Goal: Task Accomplishment & Management: Use online tool/utility

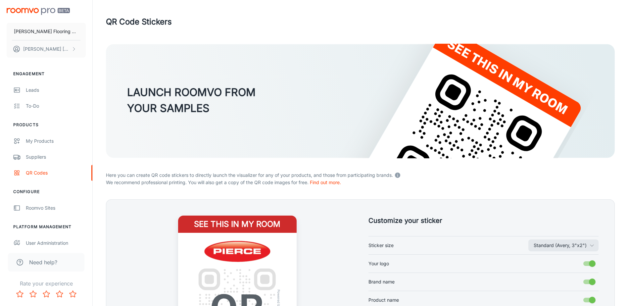
click at [311, 17] on div "QR Code Stickers" at bounding box center [360, 21] width 509 height 17
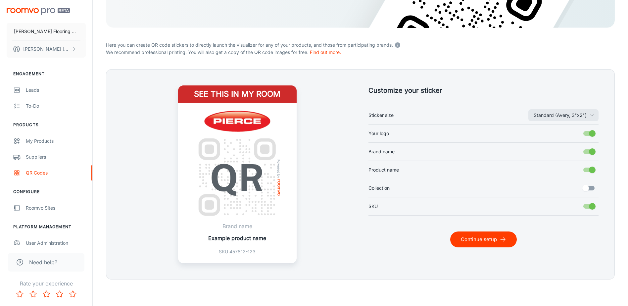
click at [464, 234] on button "Continue setup" at bounding box center [484, 240] width 67 height 16
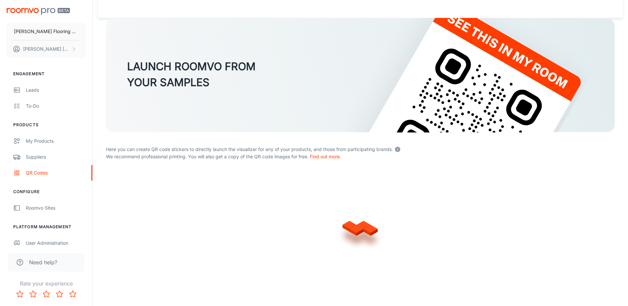
scroll to position [130, 0]
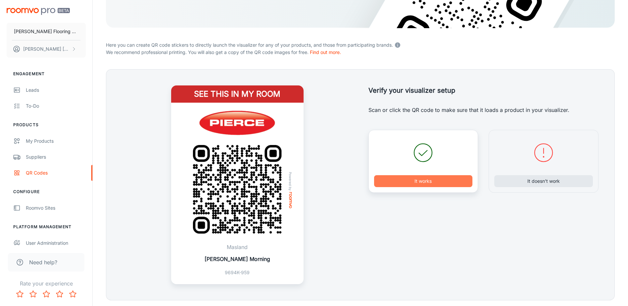
click at [426, 185] on button "It works" at bounding box center [423, 181] width 99 height 12
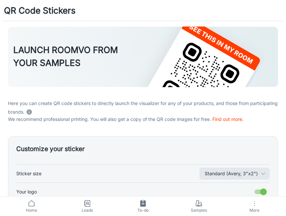
click at [265, 10] on div "QR Code Stickers" at bounding box center [143, 10] width 286 height 21
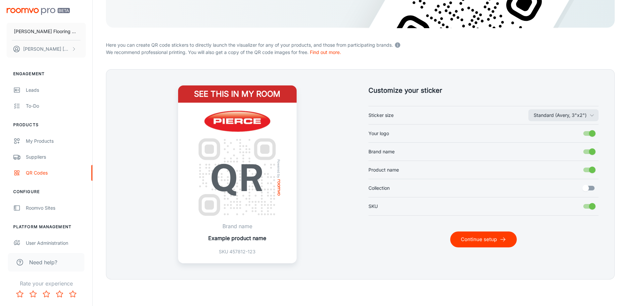
click at [477, 240] on button "Continue setup" at bounding box center [484, 240] width 67 height 16
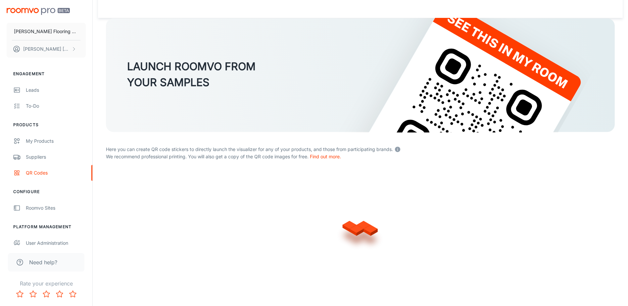
scroll to position [130, 0]
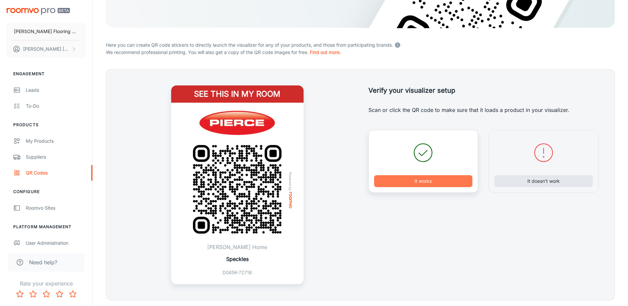
click at [430, 180] on button "It works" at bounding box center [423, 181] width 99 height 12
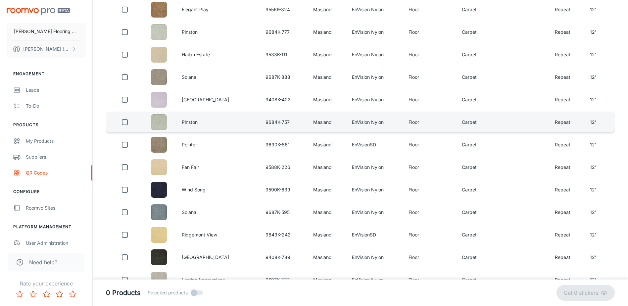
scroll to position [0, 0]
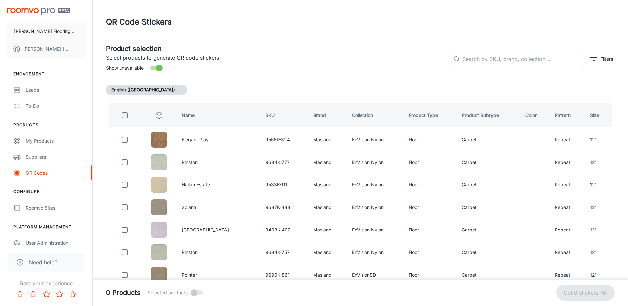
click at [482, 62] on input "text" at bounding box center [523, 59] width 121 height 19
type input "["
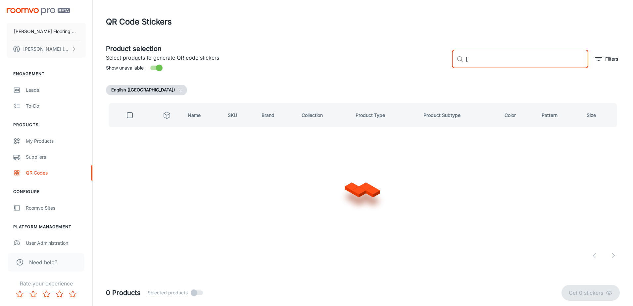
checkbox input "true"
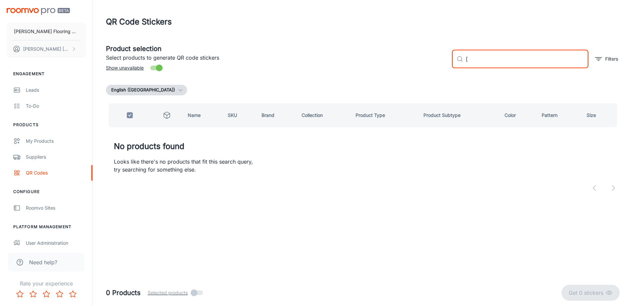
click at [486, 64] on input "[" at bounding box center [527, 59] width 123 height 19
checkbox input "false"
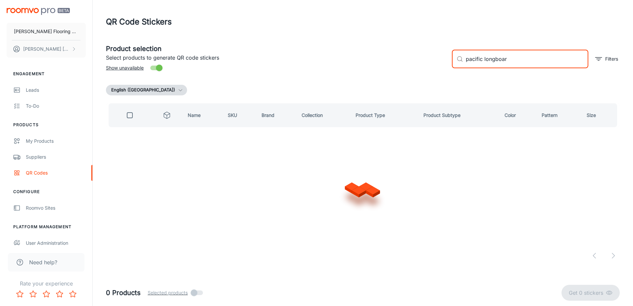
type input "pacific longboard"
checkbox input "true"
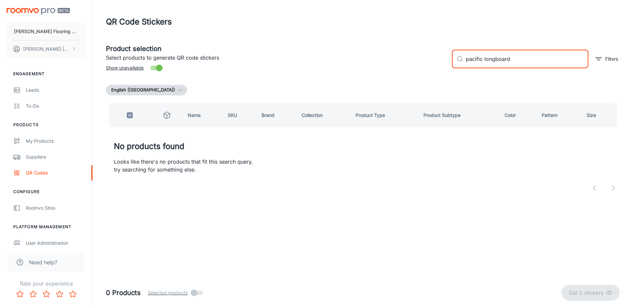
drag, startPoint x: 442, startPoint y: 71, endPoint x: 430, endPoint y: 73, distance: 12.4
click at [430, 73] on div "Product selection Select products to generate QR code stickers Show unavailable…" at bounding box center [360, 56] width 519 height 36
checkbox input "false"
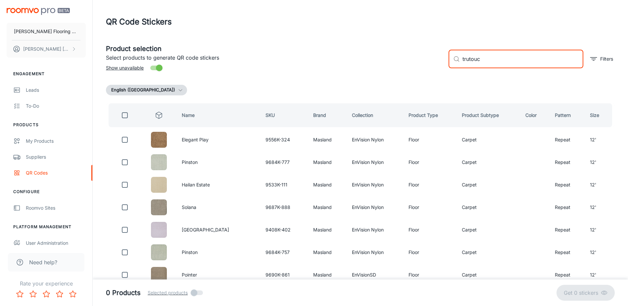
type input "trutouch"
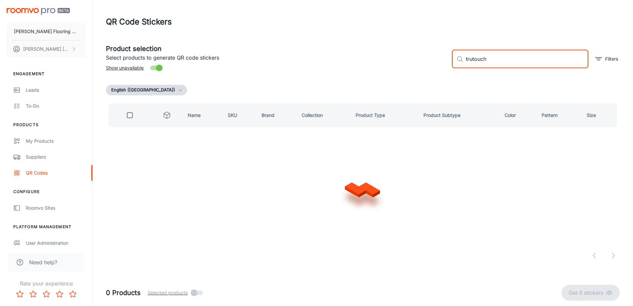
checkbox input "true"
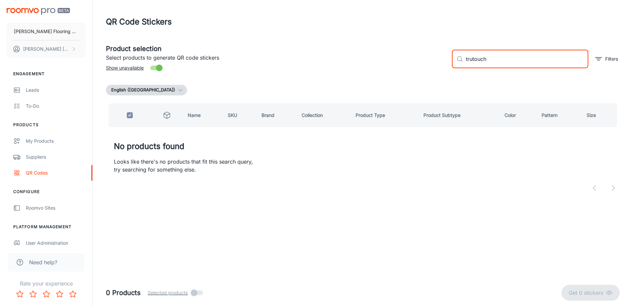
drag, startPoint x: 491, startPoint y: 58, endPoint x: 447, endPoint y: 62, distance: 43.9
click at [447, 62] on div "​ trutouch ​ Filters" at bounding box center [533, 56] width 173 height 36
type input "p"
checkbox input "false"
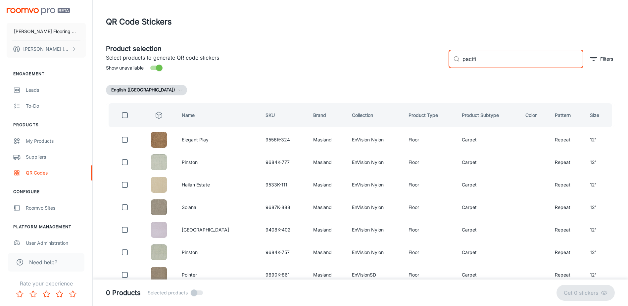
type input "pacific"
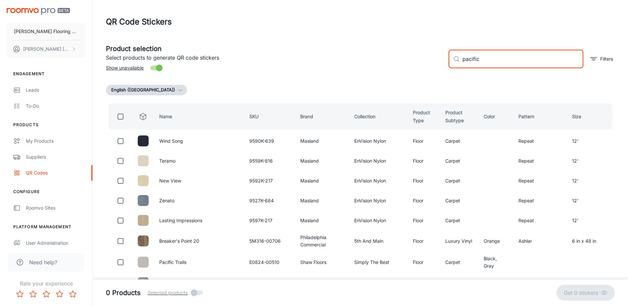
drag, startPoint x: 482, startPoint y: 61, endPoint x: 455, endPoint y: 65, distance: 26.9
click at [454, 66] on div "​ pacific ​" at bounding box center [516, 59] width 135 height 19
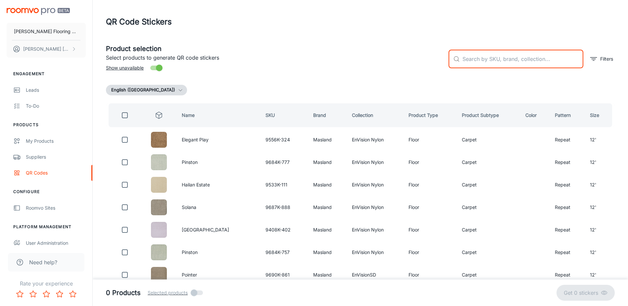
type input "a"
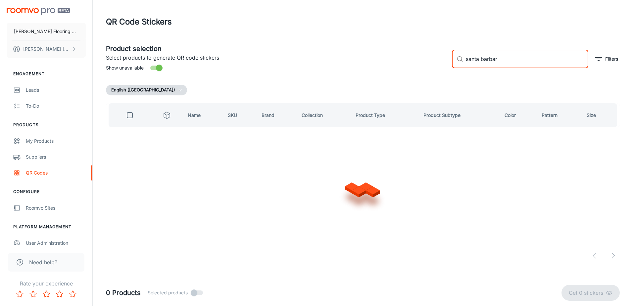
type input "santa barbara"
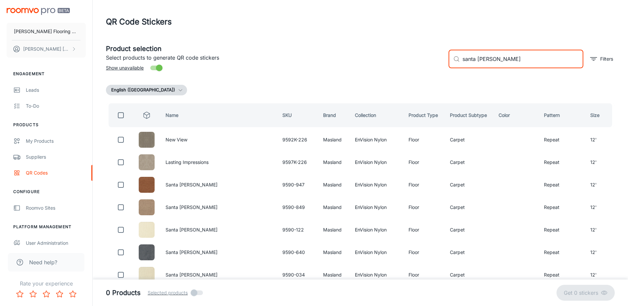
drag, startPoint x: 501, startPoint y: 59, endPoint x: 430, endPoint y: 69, distance: 71.3
click at [430, 69] on div "Product selection Select products to generate QR code stickers Show unavailable…" at bounding box center [358, 56] width 515 height 36
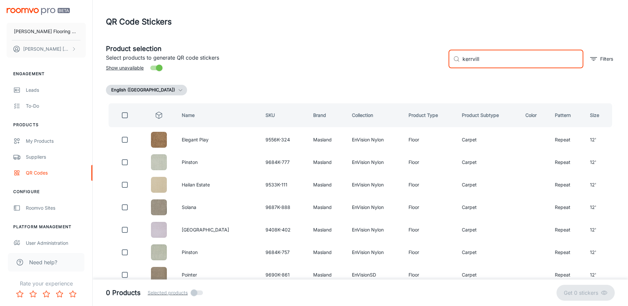
type input "kerrville"
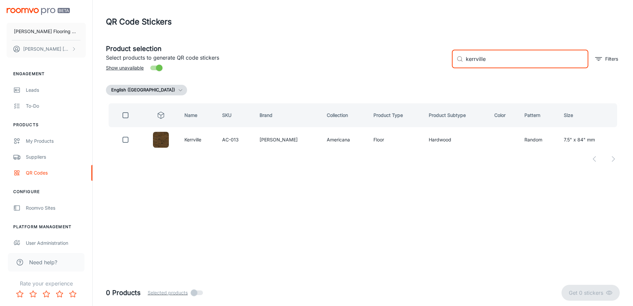
drag, startPoint x: 500, startPoint y: 58, endPoint x: 428, endPoint y: 64, distance: 72.2
click at [428, 64] on div "Product selection Select products to generate QR code stickers Show unavailable…" at bounding box center [360, 56] width 519 height 36
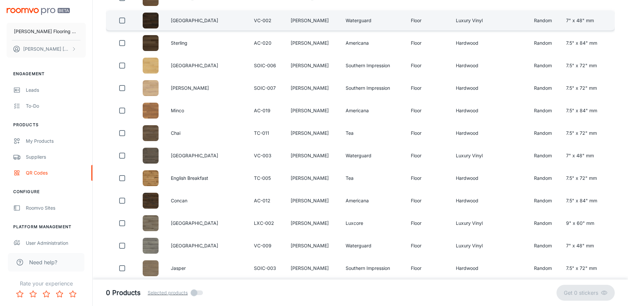
scroll to position [166, 0]
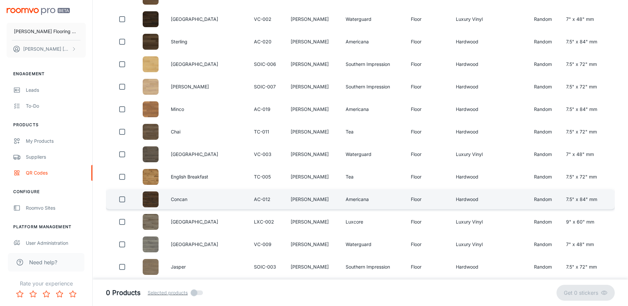
type input "[PERSON_NAME]"
click at [121, 199] on input "checkbox" at bounding box center [122, 199] width 13 height 13
checkbox input "true"
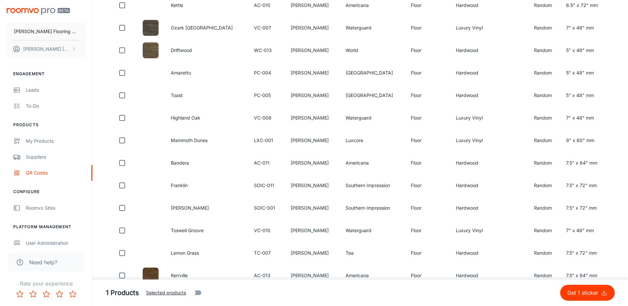
scroll to position [895, 0]
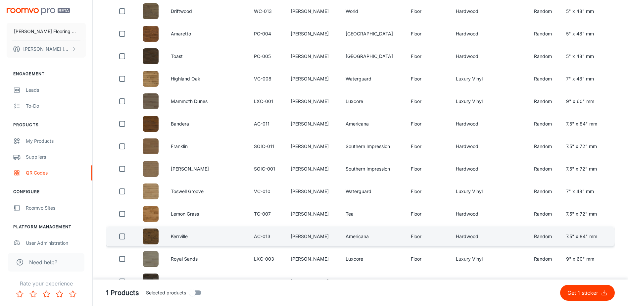
click at [122, 241] on input "checkbox" at bounding box center [122, 236] width 13 height 13
checkbox input "true"
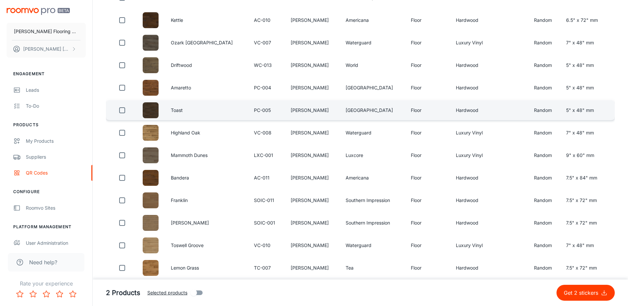
scroll to position [876, 0]
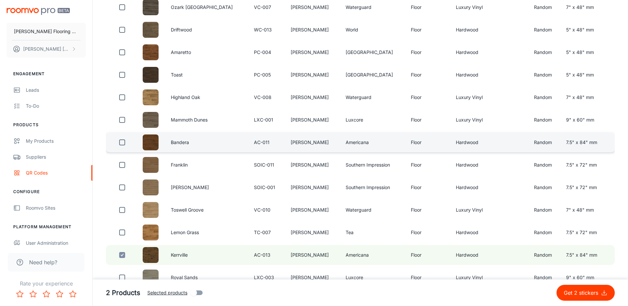
click at [124, 142] on input "checkbox" at bounding box center [122, 142] width 13 height 13
checkbox input "true"
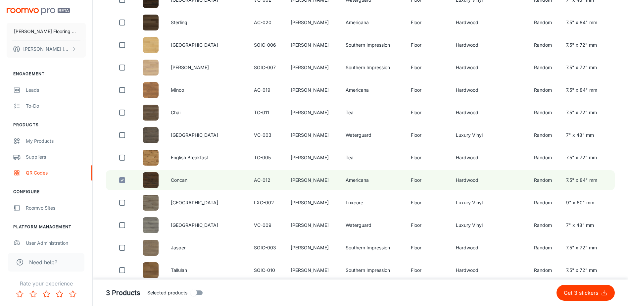
scroll to position [114, 0]
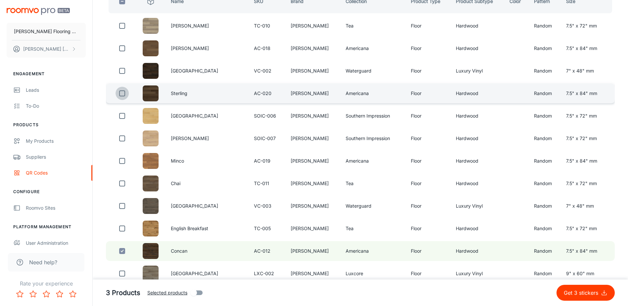
click at [123, 92] on input "checkbox" at bounding box center [122, 93] width 13 height 13
checkbox input "true"
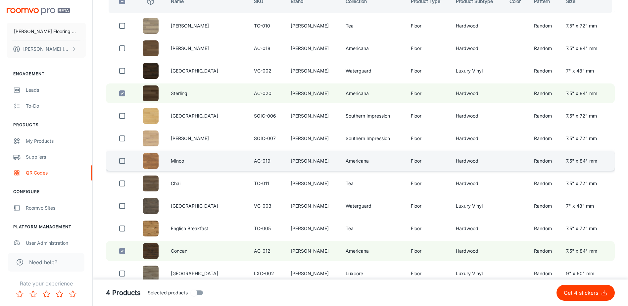
click at [124, 161] on input "checkbox" at bounding box center [122, 160] width 13 height 13
checkbox input "true"
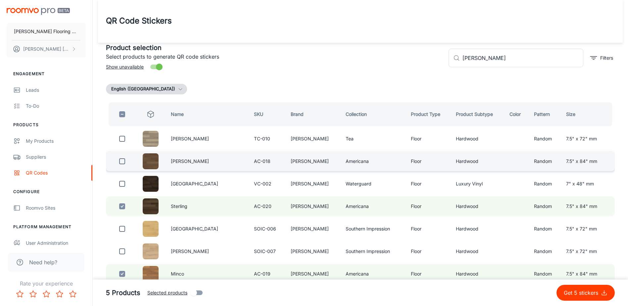
scroll to position [0, 0]
click at [124, 162] on input "checkbox" at bounding box center [122, 162] width 13 height 13
checkbox input "true"
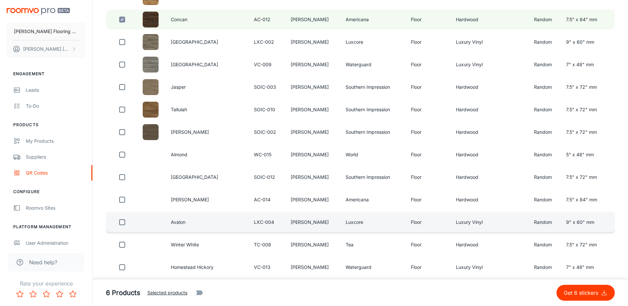
scroll to position [346, 0]
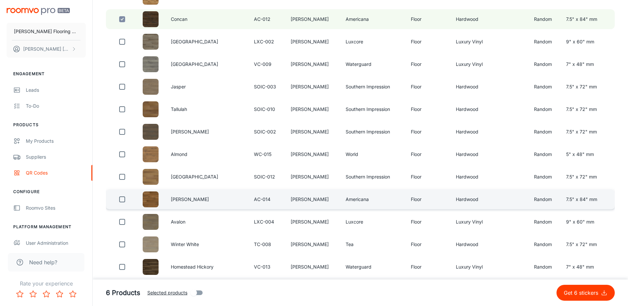
click at [124, 201] on input "checkbox" at bounding box center [122, 199] width 13 height 13
checkbox input "true"
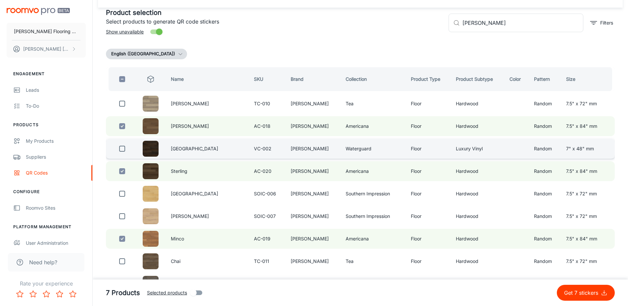
scroll to position [48, 0]
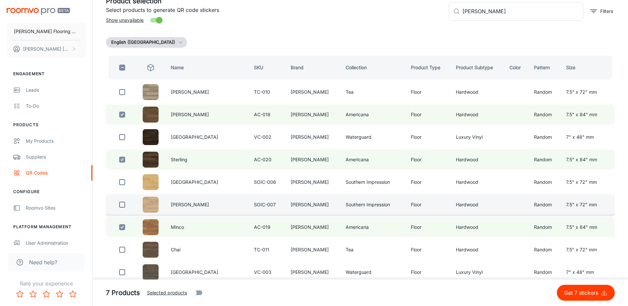
click at [127, 203] on input "checkbox" at bounding box center [122, 204] width 13 height 13
checkbox input "true"
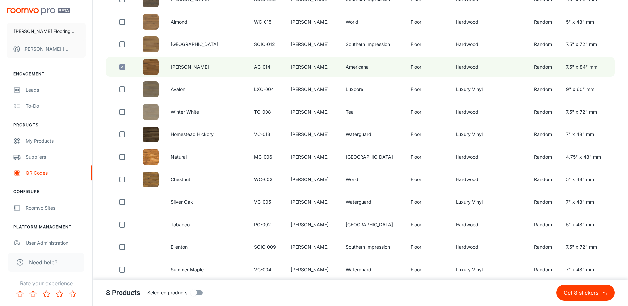
scroll to position [512, 0]
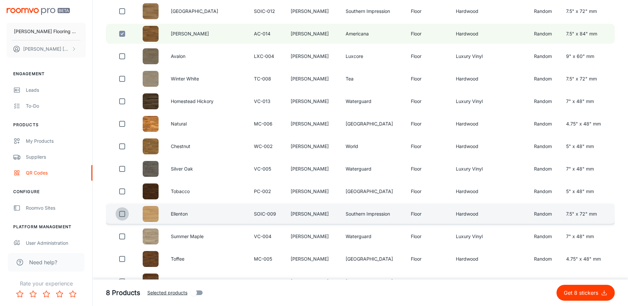
click at [124, 214] on input "checkbox" at bounding box center [122, 213] width 13 height 13
checkbox input "true"
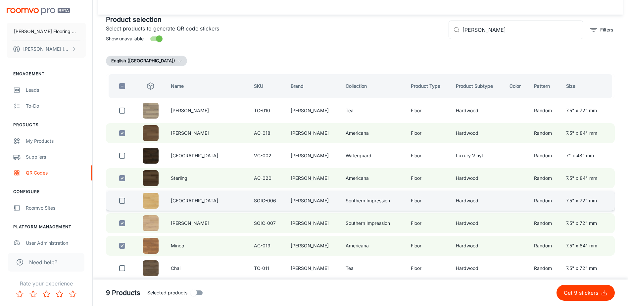
scroll to position [0, 0]
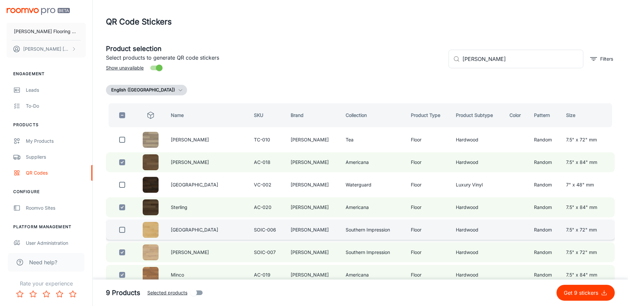
click at [122, 230] on input "checkbox" at bounding box center [122, 229] width 13 height 13
checkbox input "true"
drag, startPoint x: 507, startPoint y: 61, endPoint x: 444, endPoint y: 69, distance: 63.5
click at [445, 69] on div "​ [PERSON_NAME] ​ Filters" at bounding box center [530, 56] width 172 height 36
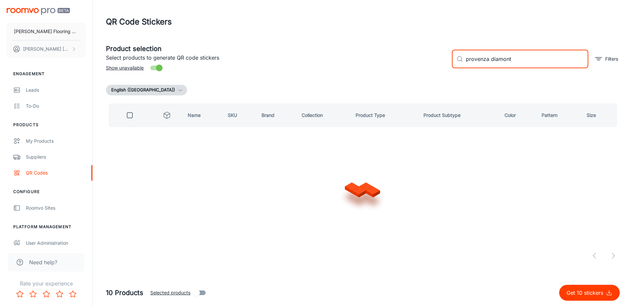
type input "provenza diamonte"
checkbox input "true"
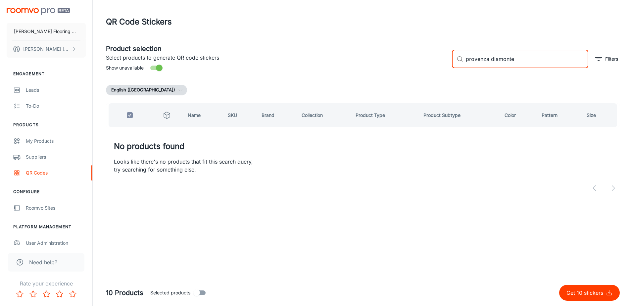
drag, startPoint x: 489, startPoint y: 59, endPoint x: 467, endPoint y: 68, distance: 23.1
click at [467, 68] on input "provenza diamonte" at bounding box center [527, 59] width 123 height 19
type input "diamonte"
drag, startPoint x: 491, startPoint y: 63, endPoint x: 454, endPoint y: 67, distance: 38.0
click at [454, 67] on div "​ diamonte ​" at bounding box center [520, 59] width 136 height 19
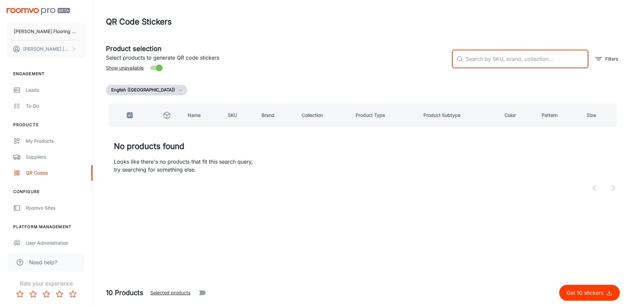
checkbox input "false"
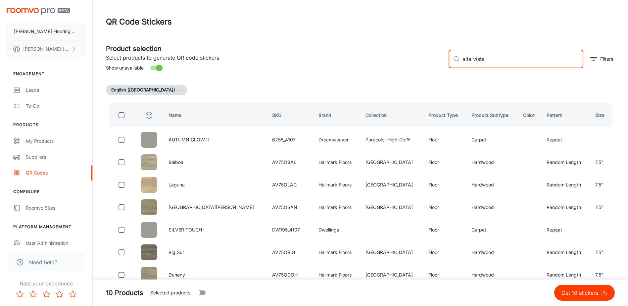
click at [497, 56] on input "alta vista" at bounding box center [523, 59] width 121 height 19
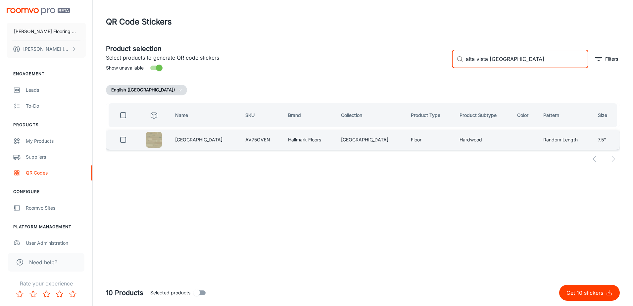
type input "alta vista venice"
click at [127, 139] on input "checkbox" at bounding box center [123, 139] width 13 height 13
checkbox input "true"
drag, startPoint x: 504, startPoint y: 59, endPoint x: 467, endPoint y: 63, distance: 36.3
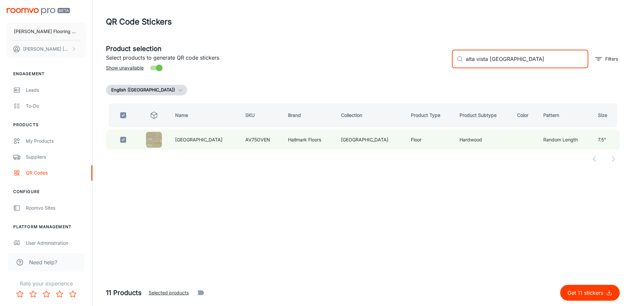
click at [468, 63] on input "alta vista venice" at bounding box center [527, 59] width 123 height 19
type input "a"
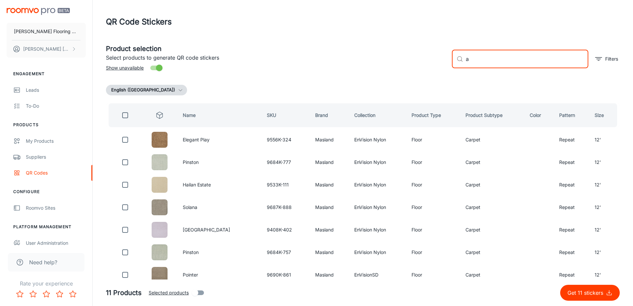
checkbox input "false"
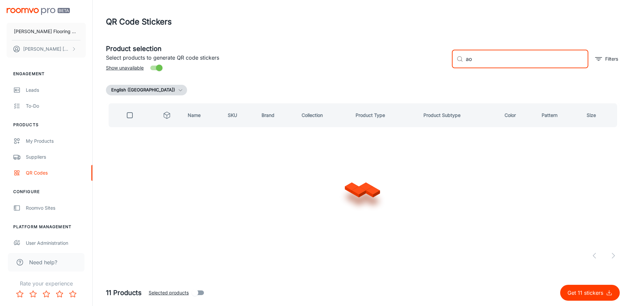
type input "a"
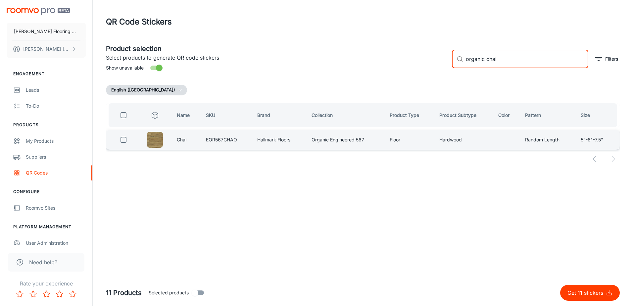
type input "organic chai"
click at [123, 140] on input "checkbox" at bounding box center [123, 139] width 13 height 13
checkbox input "true"
drag, startPoint x: 502, startPoint y: 61, endPoint x: 446, endPoint y: 70, distance: 56.0
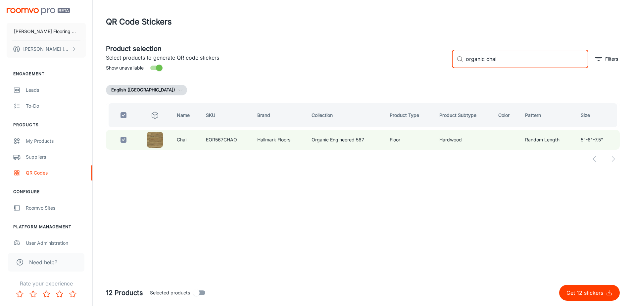
click at [447, 70] on div "​ organic chai ​ Filters" at bounding box center [533, 56] width 173 height 36
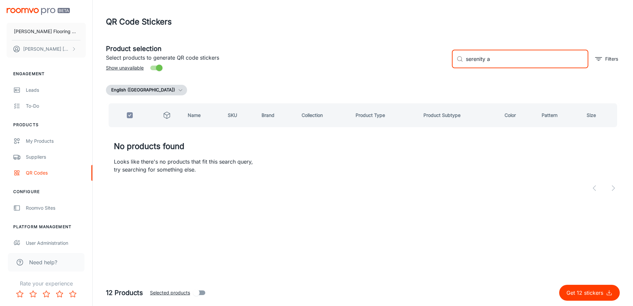
type input "serenity"
checkbox input "false"
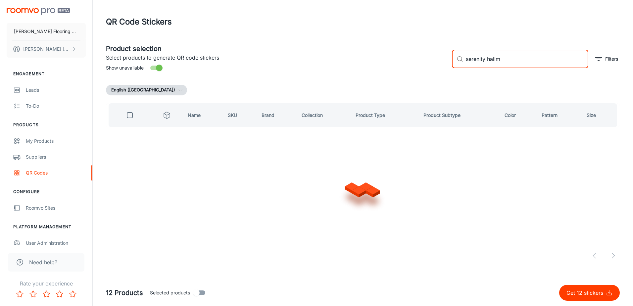
type input "serenity hallma"
checkbox input "true"
type input "serenity hallmark"
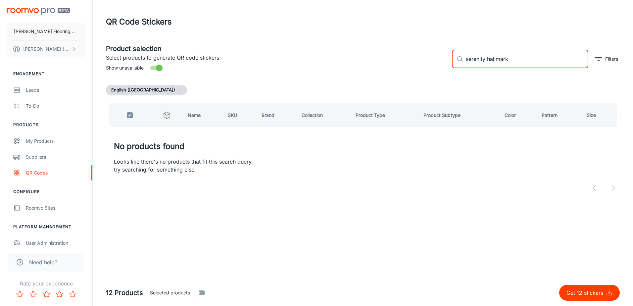
drag, startPoint x: 511, startPoint y: 61, endPoint x: 454, endPoint y: 65, distance: 57.8
click at [454, 65] on div "​ serenity hallmark ​" at bounding box center [520, 59] width 136 height 19
checkbox input "false"
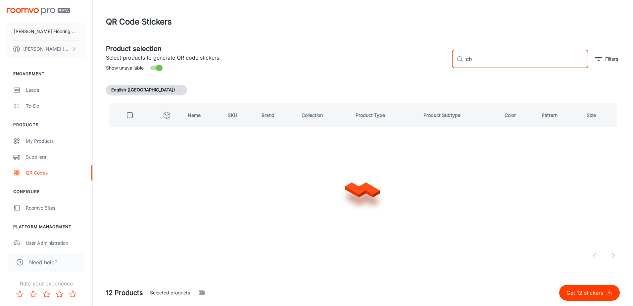
type input "c"
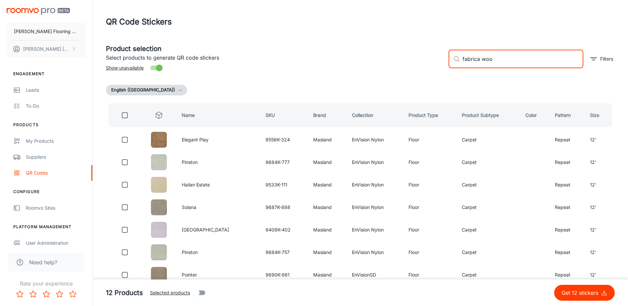
type input "fabrica wood"
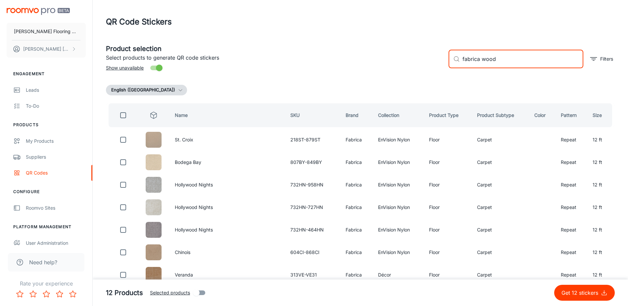
drag, startPoint x: 500, startPoint y: 59, endPoint x: 432, endPoint y: 65, distance: 68.5
click at [432, 65] on div "Product selection Select products to generate QR code stickers Show unavailable…" at bounding box center [358, 56] width 515 height 36
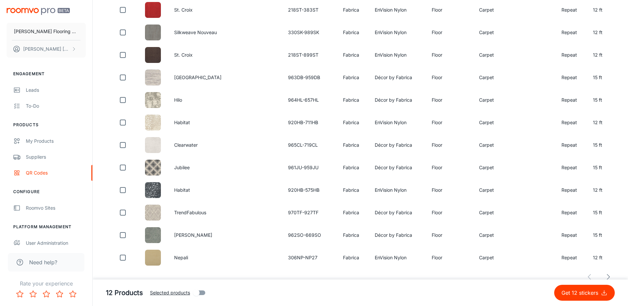
scroll to position [2122, 0]
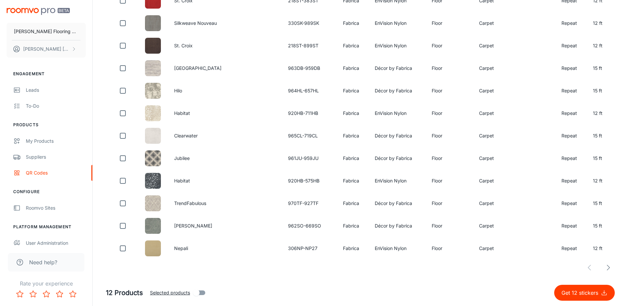
click at [610, 268] on icon "button" at bounding box center [609, 268] width 8 height 8
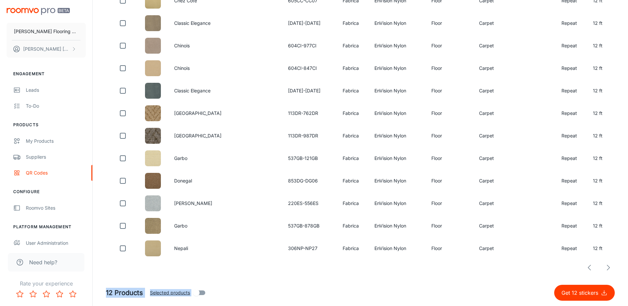
drag, startPoint x: 617, startPoint y: 284, endPoint x: 617, endPoint y: 289, distance: 4.7
drag, startPoint x: 617, startPoint y: 289, endPoint x: 604, endPoint y: 268, distance: 24.4
click at [609, 269] on polyline "button" at bounding box center [609, 267] width 3 height 5
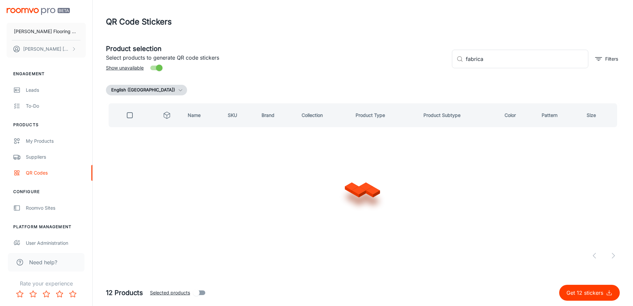
click at [390, 264] on div "Product selection Select products to generate QR code stickers Show unavailable…" at bounding box center [363, 152] width 514 height 229
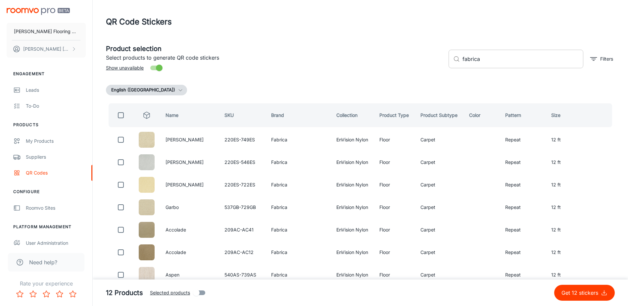
click at [498, 64] on input "fabrica" at bounding box center [523, 59] width 121 height 19
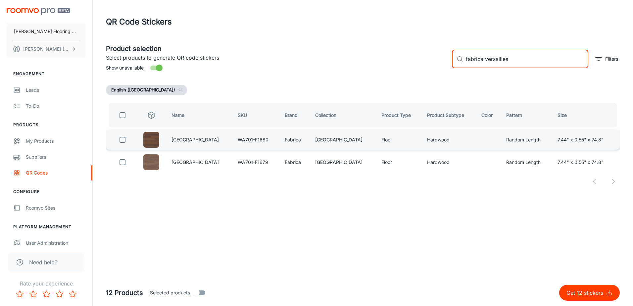
type input "fabrica versailles"
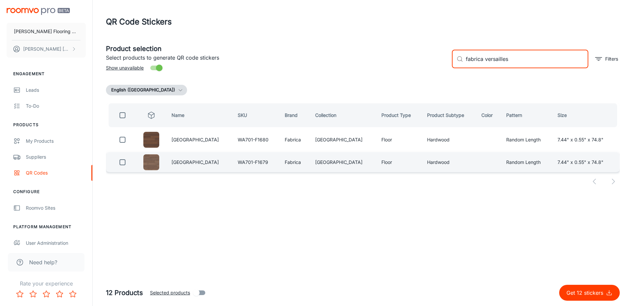
drag, startPoint x: 124, startPoint y: 139, endPoint x: 131, endPoint y: 161, distance: 22.8
click at [124, 139] on input "checkbox" at bounding box center [122, 139] width 13 height 13
checkbox input "true"
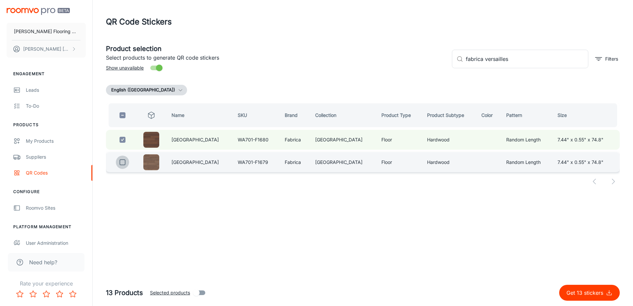
click at [125, 163] on input "checkbox" at bounding box center [122, 162] width 13 height 13
checkbox input "true"
click at [517, 62] on input "fabrica versailles" at bounding box center [527, 59] width 123 height 19
drag, startPoint x: 510, startPoint y: 60, endPoint x: 486, endPoint y: 71, distance: 26.2
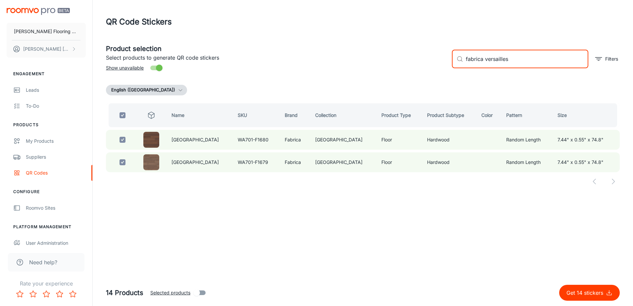
click at [486, 71] on div "​ fabrica versailles ​ Filters" at bounding box center [533, 56] width 173 height 36
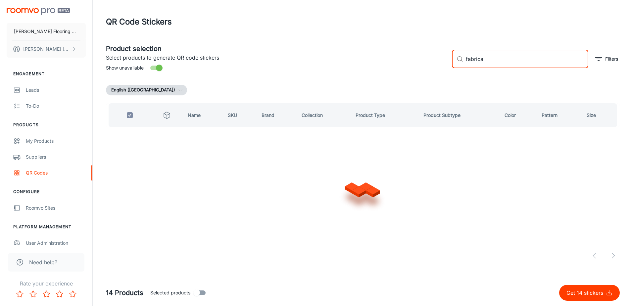
type input "fabrica"
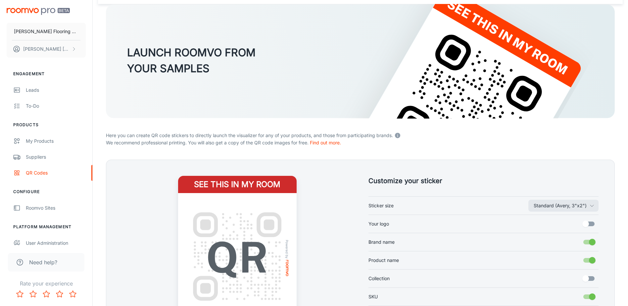
scroll to position [99, 0]
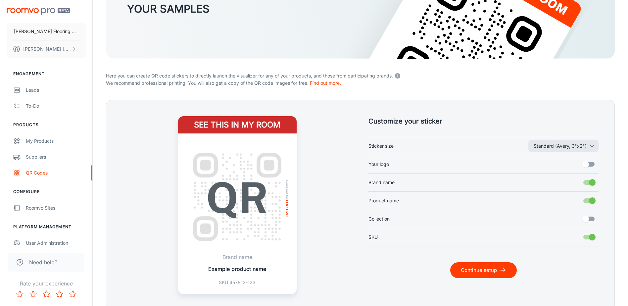
click at [585, 163] on input "Your logo" at bounding box center [586, 164] width 38 height 13
checkbox input "true"
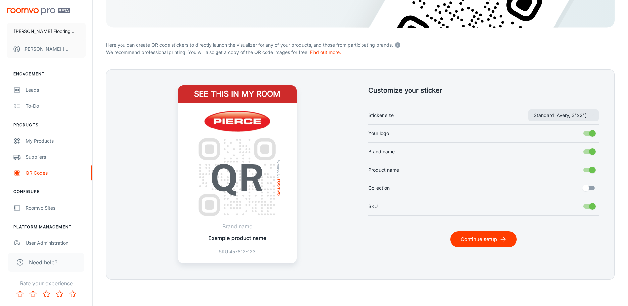
click at [480, 241] on button "Continue setup" at bounding box center [484, 240] width 67 height 16
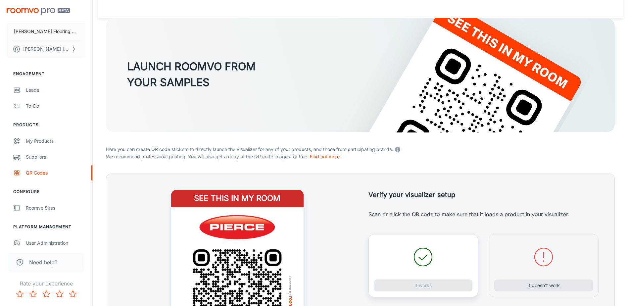
scroll to position [130, 0]
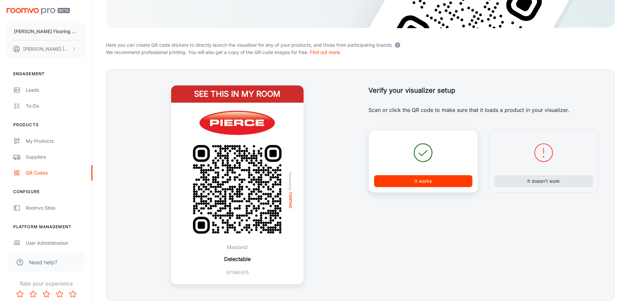
click at [427, 177] on button "It works" at bounding box center [423, 181] width 99 height 12
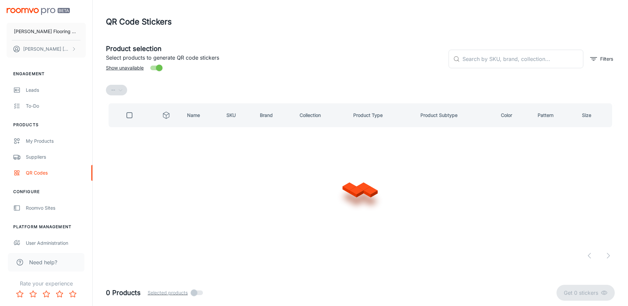
scroll to position [0, 0]
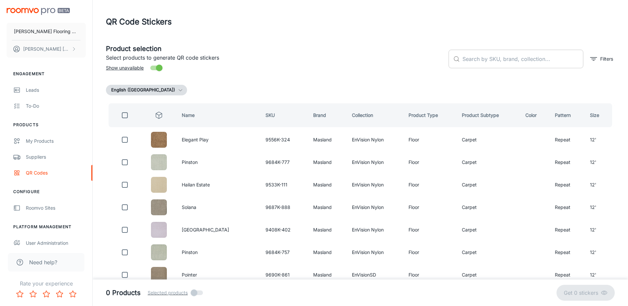
click at [499, 65] on input "text" at bounding box center [523, 59] width 121 height 19
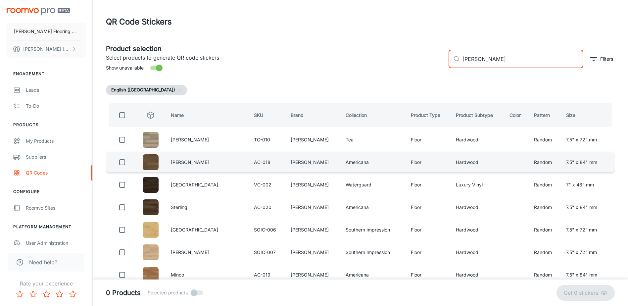
type input "[PERSON_NAME]"
click at [124, 163] on input "checkbox" at bounding box center [122, 162] width 13 height 13
checkbox input "true"
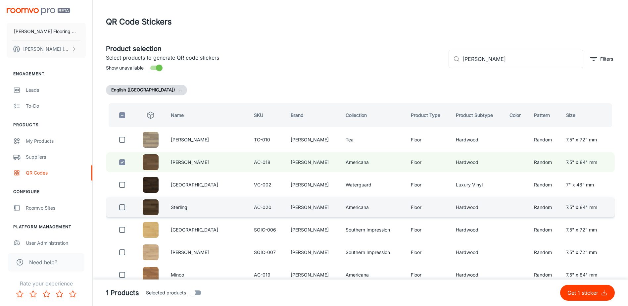
click at [121, 208] on input "checkbox" at bounding box center [122, 207] width 13 height 13
checkbox input "true"
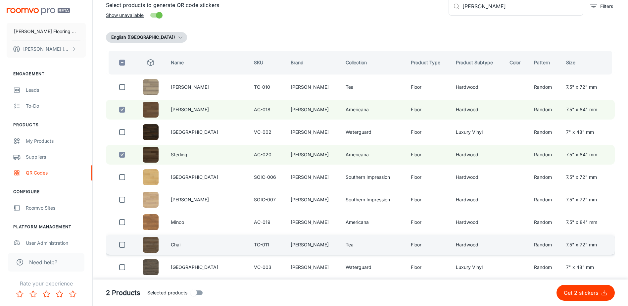
scroll to position [66, 0]
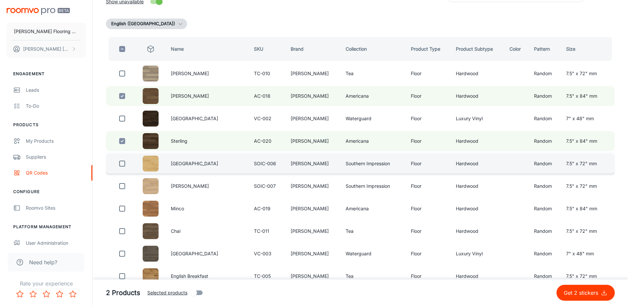
click at [127, 163] on input "checkbox" at bounding box center [122, 163] width 13 height 13
checkbox input "true"
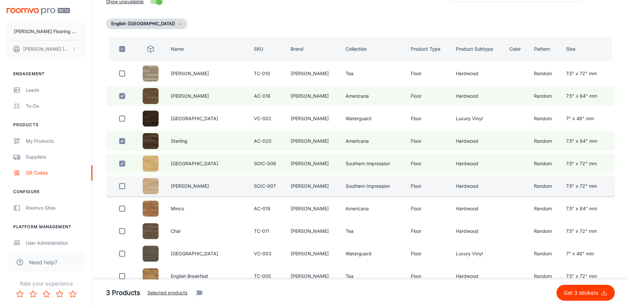
click at [122, 189] on input "checkbox" at bounding box center [122, 186] width 13 height 13
checkbox input "true"
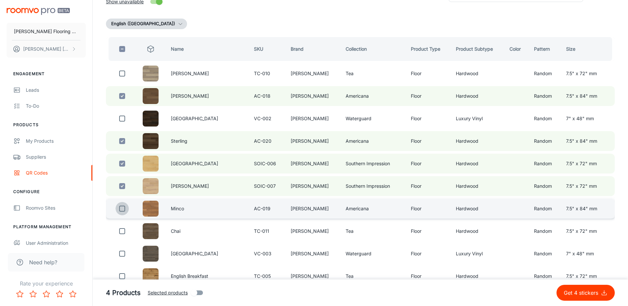
click at [123, 208] on input "checkbox" at bounding box center [122, 208] width 13 height 13
checkbox input "true"
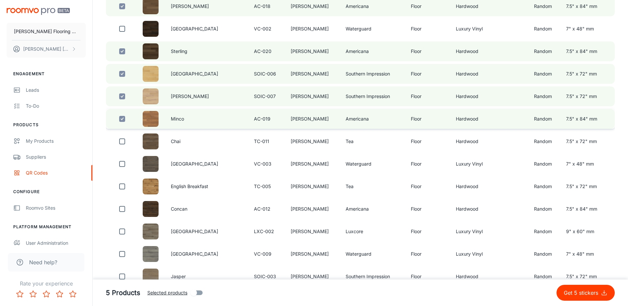
scroll to position [166, 0]
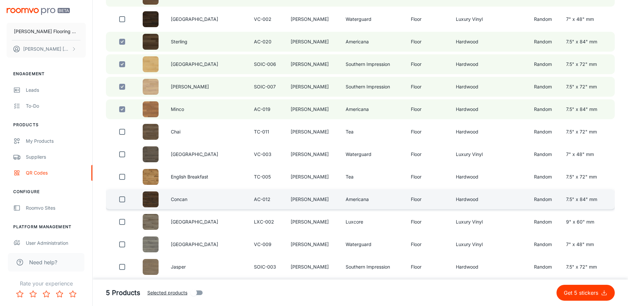
click at [125, 198] on input "checkbox" at bounding box center [122, 199] width 13 height 13
checkbox input "true"
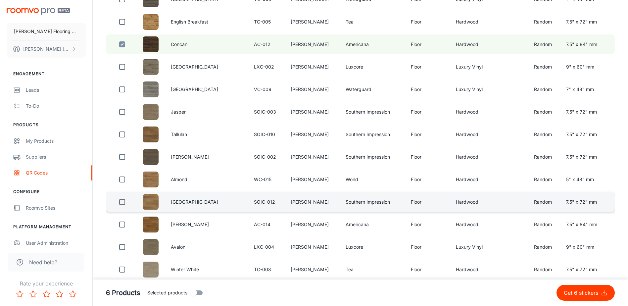
scroll to position [331, 0]
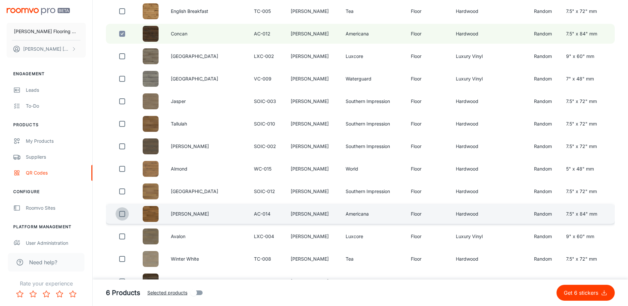
click at [124, 215] on input "checkbox" at bounding box center [122, 213] width 13 height 13
checkbox input "true"
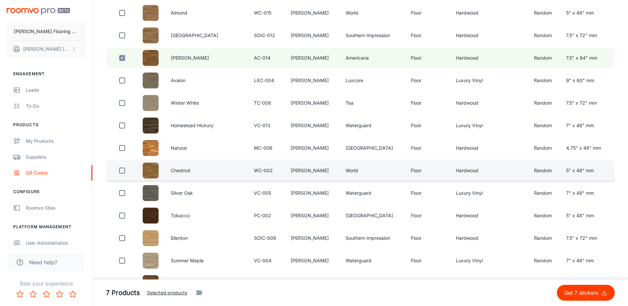
scroll to position [497, 0]
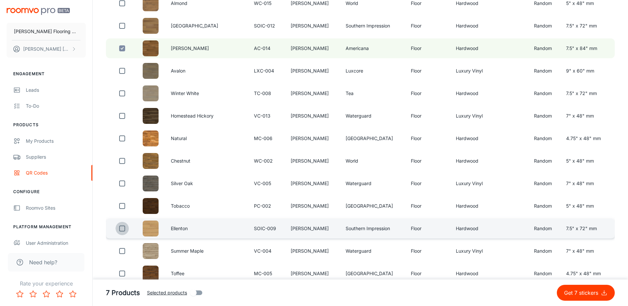
click at [128, 230] on input "checkbox" at bounding box center [122, 228] width 13 height 13
checkbox input "true"
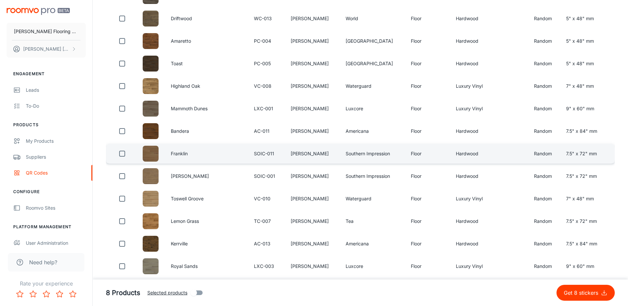
scroll to position [895, 0]
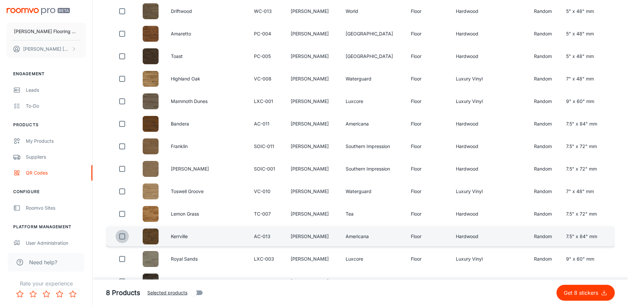
click at [121, 234] on input "checkbox" at bounding box center [122, 236] width 13 height 13
checkbox input "true"
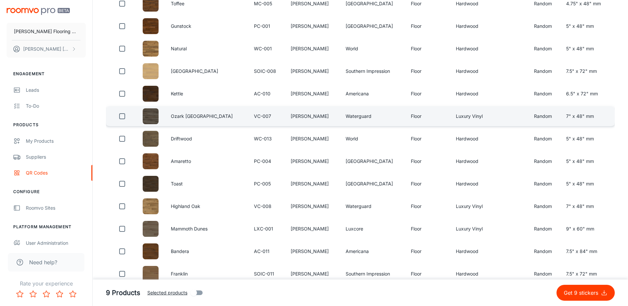
scroll to position [777, 0]
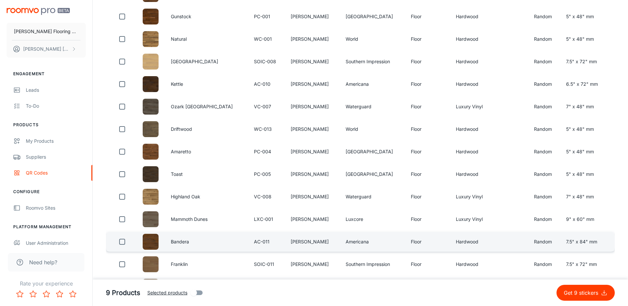
drag, startPoint x: 123, startPoint y: 239, endPoint x: 138, endPoint y: 234, distance: 16.1
click at [123, 240] on input "checkbox" at bounding box center [122, 241] width 13 height 13
checkbox input "true"
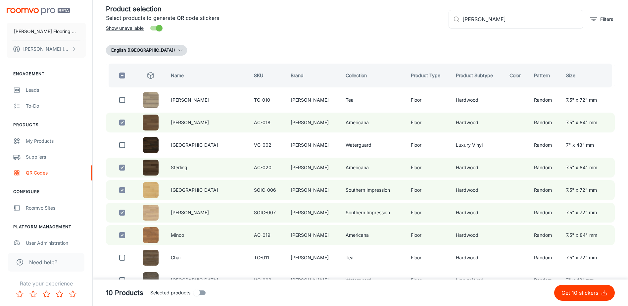
scroll to position [0, 0]
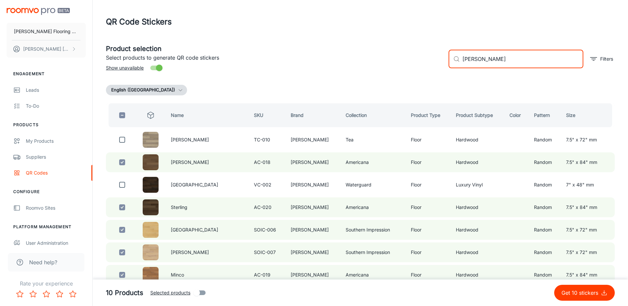
drag, startPoint x: 515, startPoint y: 63, endPoint x: 446, endPoint y: 71, distance: 69.4
click at [446, 71] on div "​ [PERSON_NAME] ​ Filters" at bounding box center [530, 56] width 172 height 36
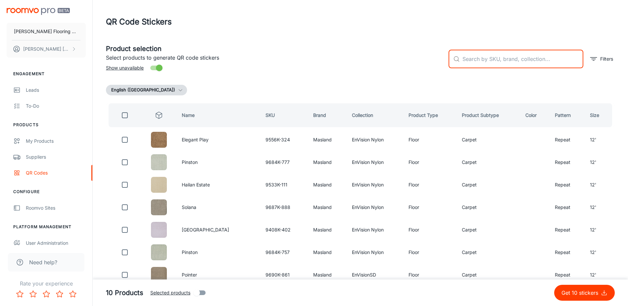
click at [497, 61] on input "text" at bounding box center [523, 59] width 121 height 19
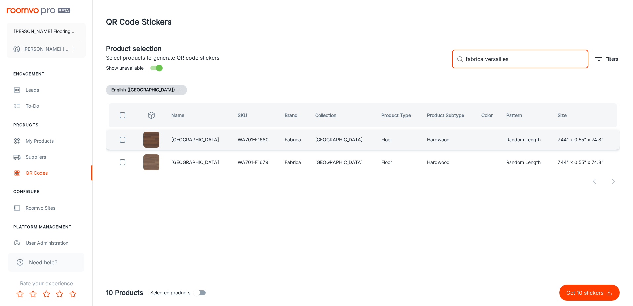
type input "fabrica versailles"
click at [123, 141] on input "checkbox" at bounding box center [122, 139] width 13 height 13
checkbox input "true"
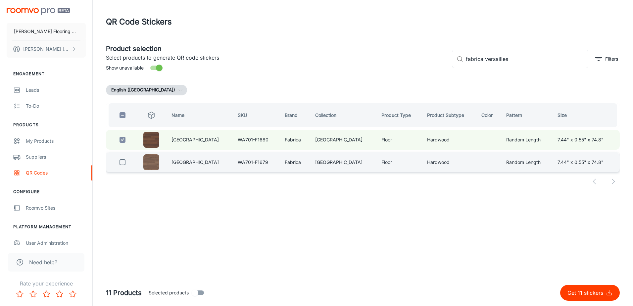
click at [127, 167] on input "checkbox" at bounding box center [122, 162] width 13 height 13
checkbox input "true"
drag, startPoint x: 509, startPoint y: 61, endPoint x: 482, endPoint y: 65, distance: 27.9
click at [482, 65] on input "fabrica versailles" at bounding box center [527, 59] width 123 height 19
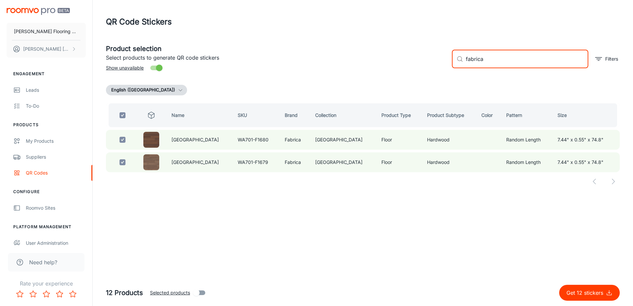
type input "fabrica"
checkbox input "false"
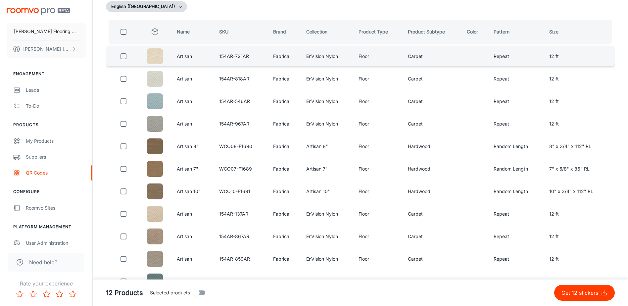
scroll to position [99, 0]
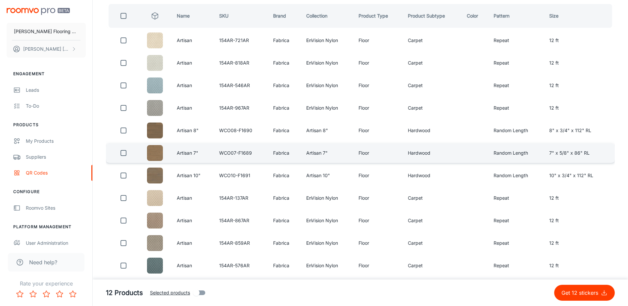
type input "fabrica artisan"
click at [123, 132] on input "checkbox" at bounding box center [123, 130] width 13 height 13
checkbox input "true"
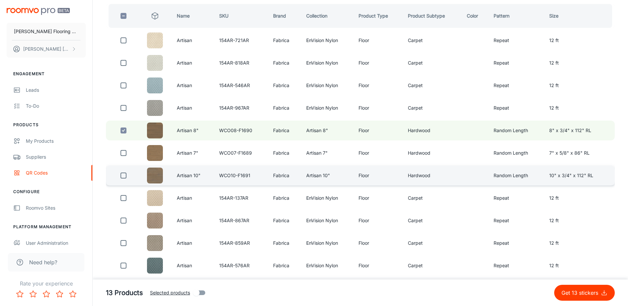
drag, startPoint x: 123, startPoint y: 155, endPoint x: 125, endPoint y: 177, distance: 21.6
click at [123, 155] on input "checkbox" at bounding box center [123, 152] width 13 height 13
checkbox input "true"
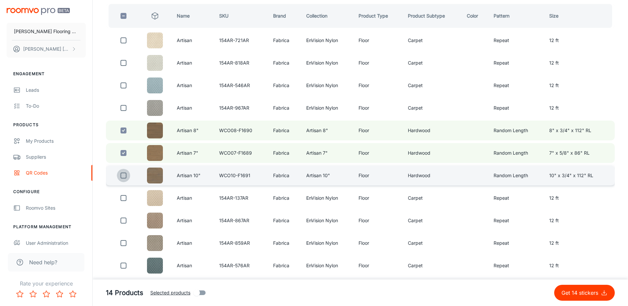
click at [124, 177] on input "checkbox" at bounding box center [123, 175] width 13 height 13
checkbox input "true"
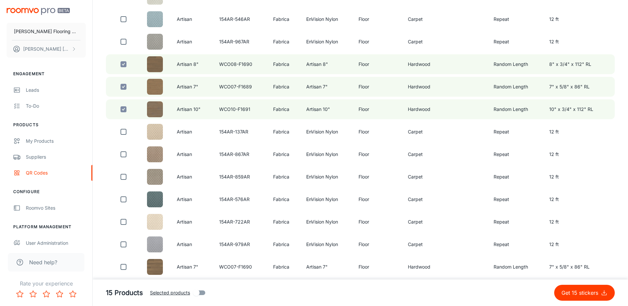
scroll to position [199, 0]
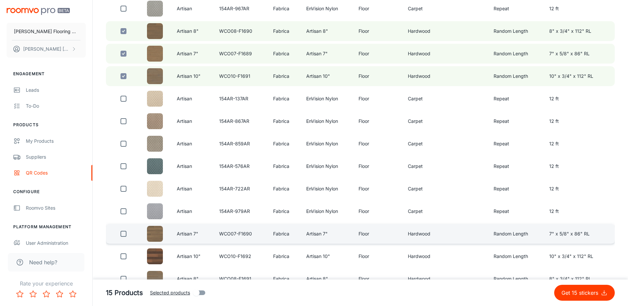
click at [126, 232] on input "checkbox" at bounding box center [123, 233] width 13 height 13
checkbox input "true"
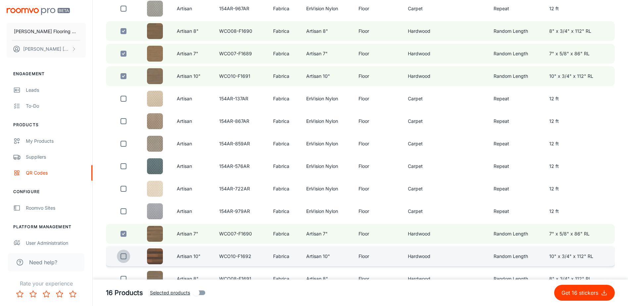
click at [123, 255] on input "checkbox" at bounding box center [123, 256] width 13 height 13
checkbox input "true"
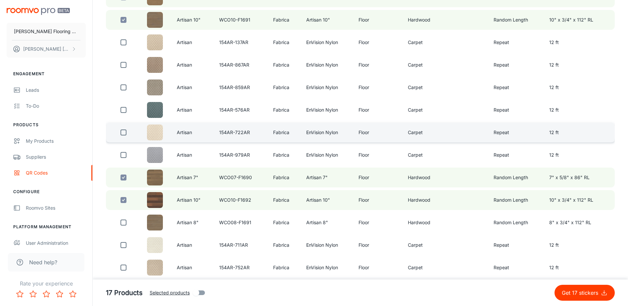
scroll to position [265, 0]
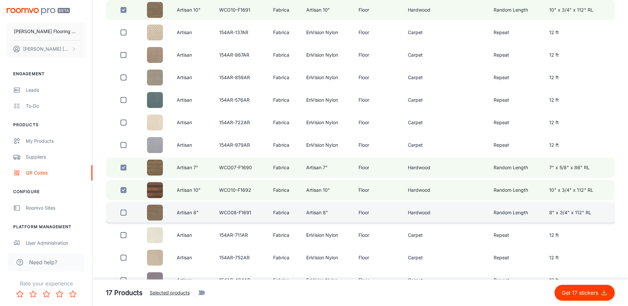
click at [126, 215] on input "checkbox" at bounding box center [123, 212] width 13 height 13
click at [124, 214] on input "checkbox" at bounding box center [123, 212] width 13 height 13
checkbox input "false"
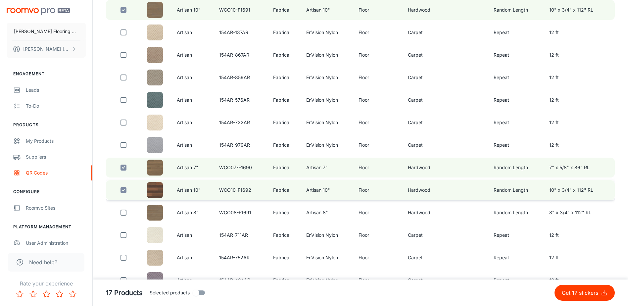
click at [126, 189] on input "checkbox" at bounding box center [123, 190] width 13 height 13
checkbox input "false"
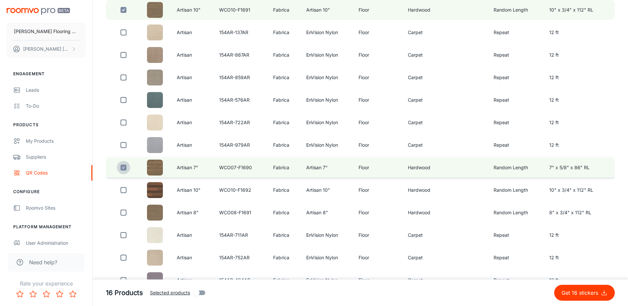
click at [126, 165] on input "checkbox" at bounding box center [123, 167] width 13 height 13
click at [122, 167] on input "checkbox" at bounding box center [123, 167] width 13 height 13
checkbox input "true"
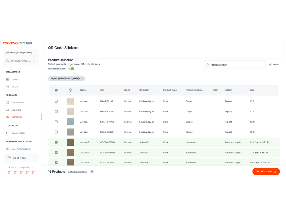
scroll to position [0, 0]
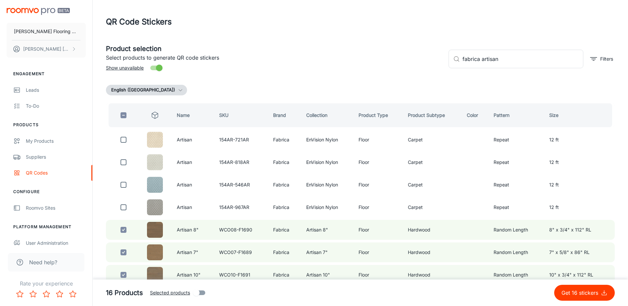
click at [574, 293] on p "Get 16 stickers" at bounding box center [581, 293] width 39 height 8
checkbox input "false"
